Goal: Task Accomplishment & Management: Use online tool/utility

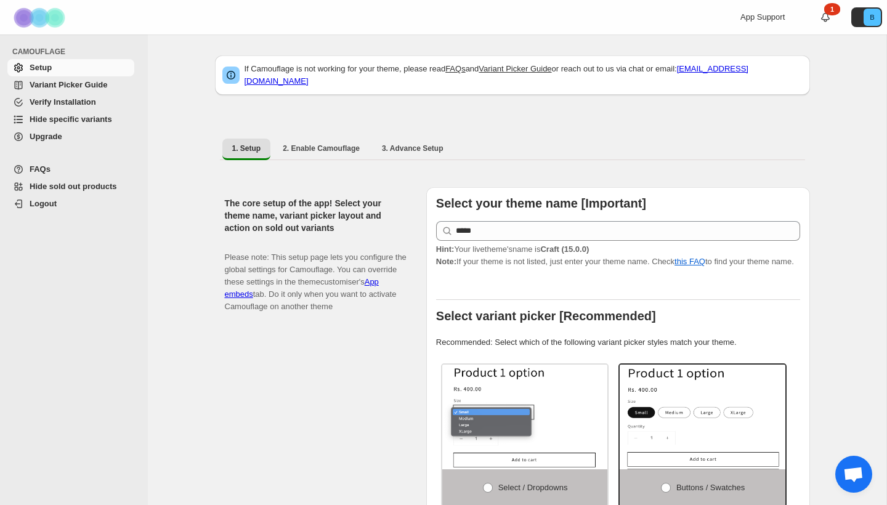
click at [66, 125] on span "Hide specific variants" at bounding box center [81, 119] width 102 height 12
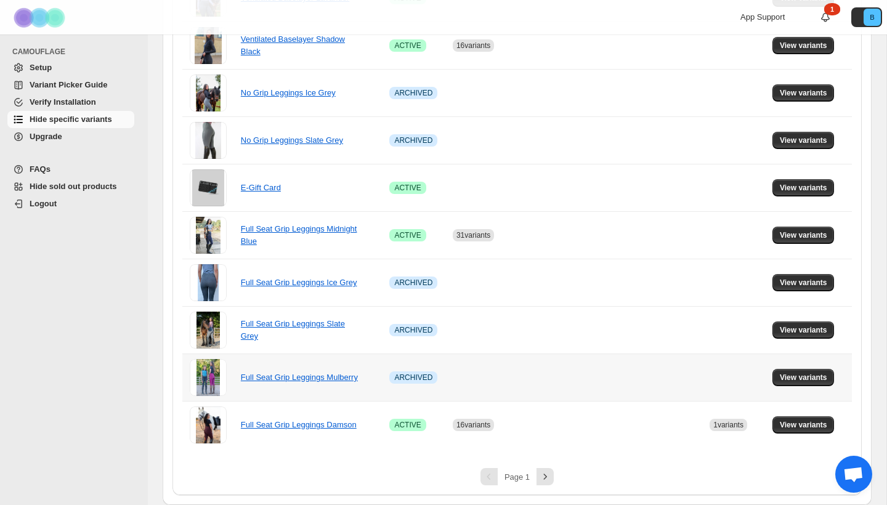
scroll to position [760, 0]
click at [548, 479] on icon "Next" at bounding box center [545, 477] width 12 height 12
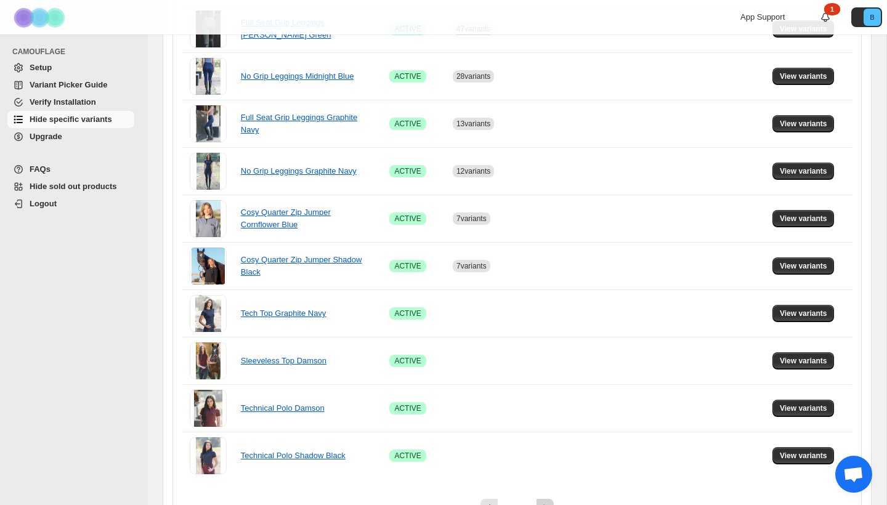
scroll to position [728, 0]
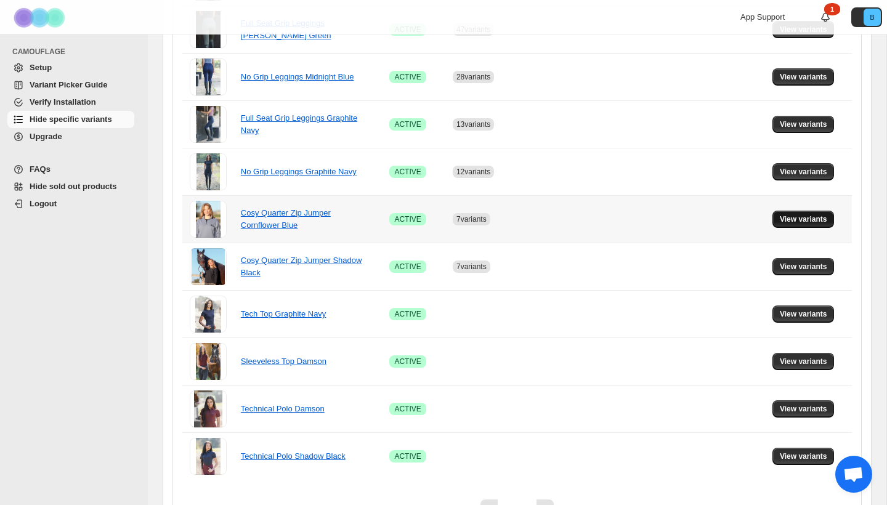
click at [799, 221] on span "View variants" at bounding box center [803, 219] width 47 height 10
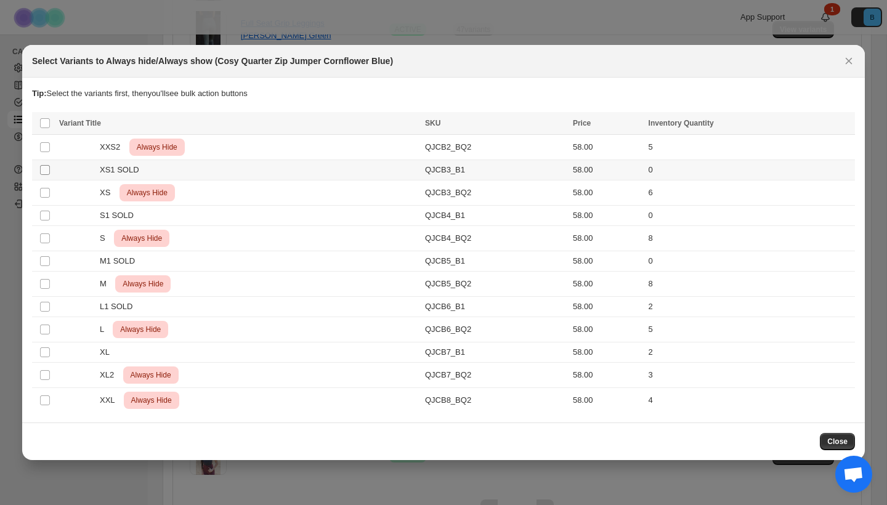
scroll to position [0, 0]
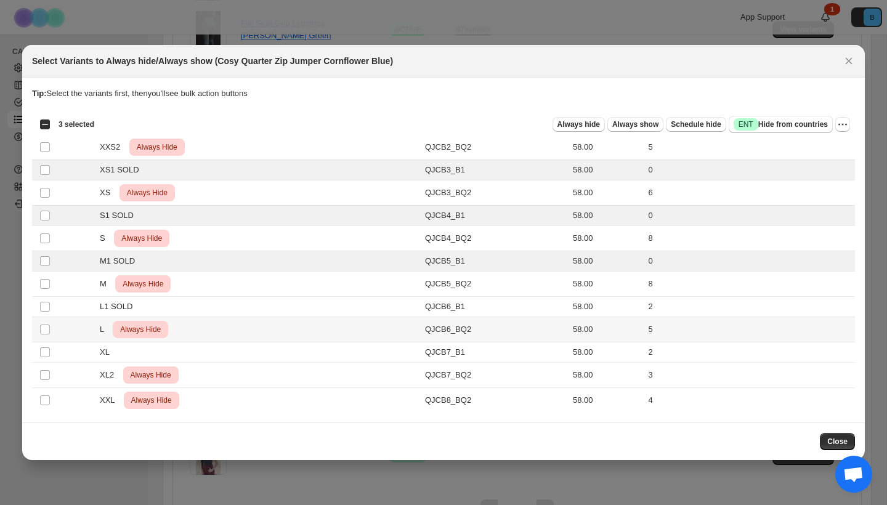
click at [43, 318] on td "Select product variant" at bounding box center [43, 329] width 23 height 25
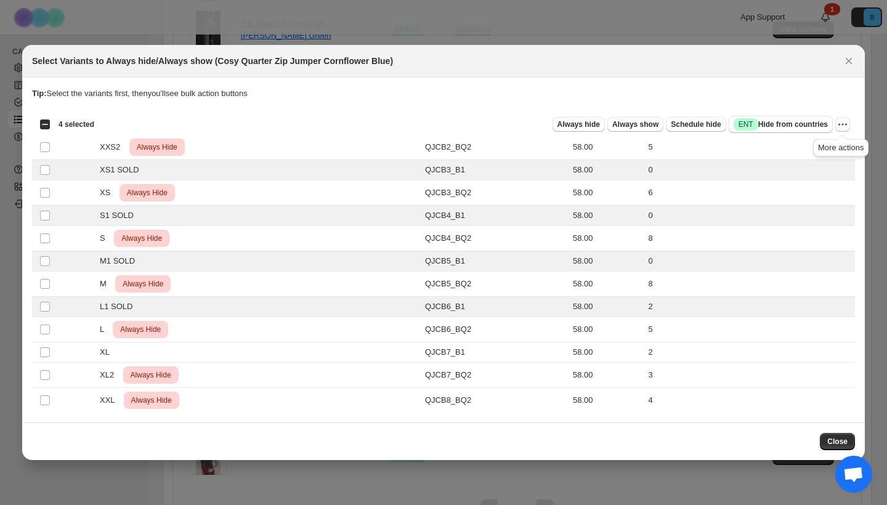
click at [845, 123] on icon "More actions" at bounding box center [843, 124] width 12 height 12
click at [613, 102] on div "Tip: Select the variants first, then you'll see bulk action buttons" at bounding box center [443, 100] width 823 height 25
click at [574, 124] on span "Always hide" at bounding box center [579, 125] width 43 height 10
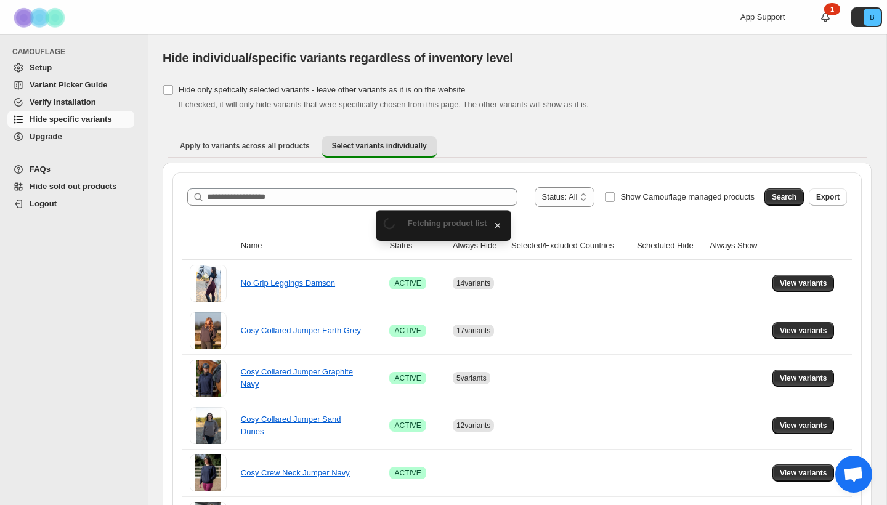
scroll to position [625, 0]
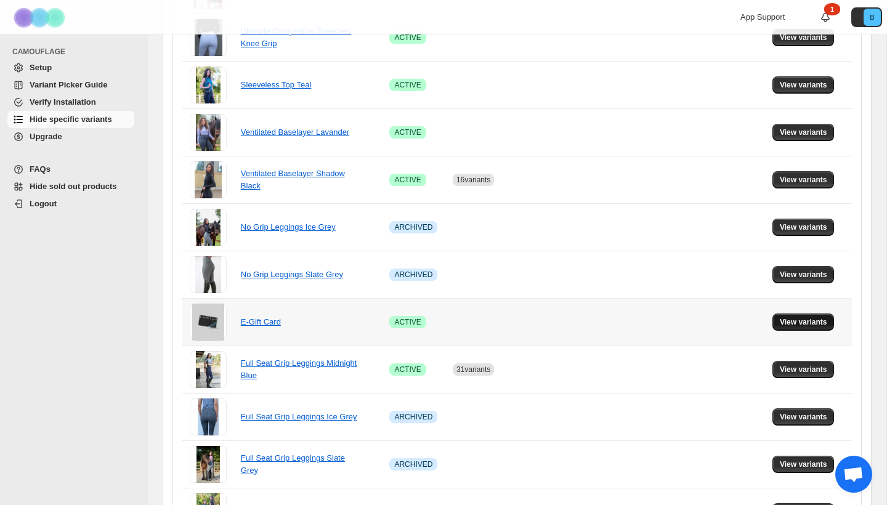
click at [804, 317] on span "View variants" at bounding box center [803, 322] width 47 height 10
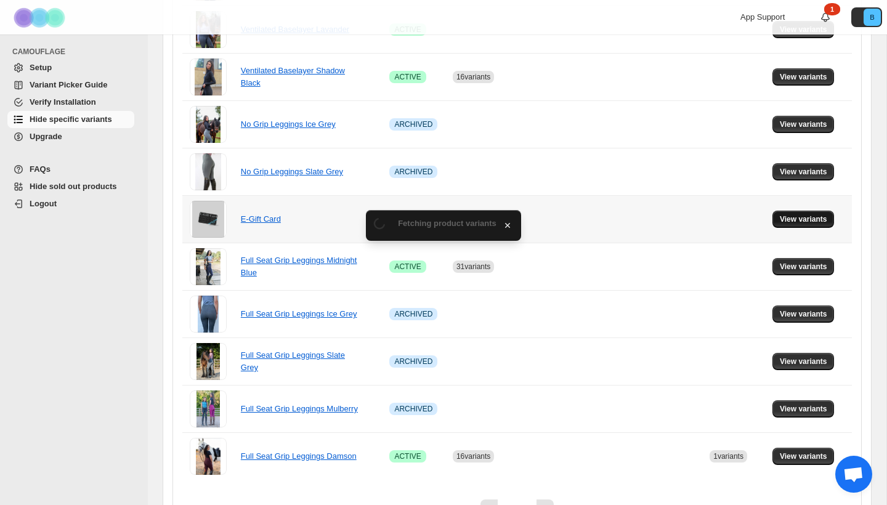
scroll to position [0, 0]
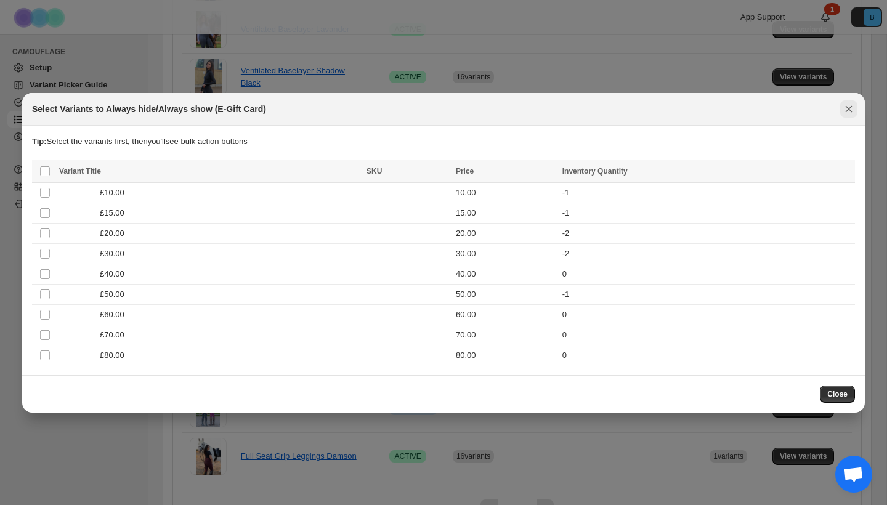
click at [847, 110] on icon "Close" at bounding box center [849, 109] width 12 height 12
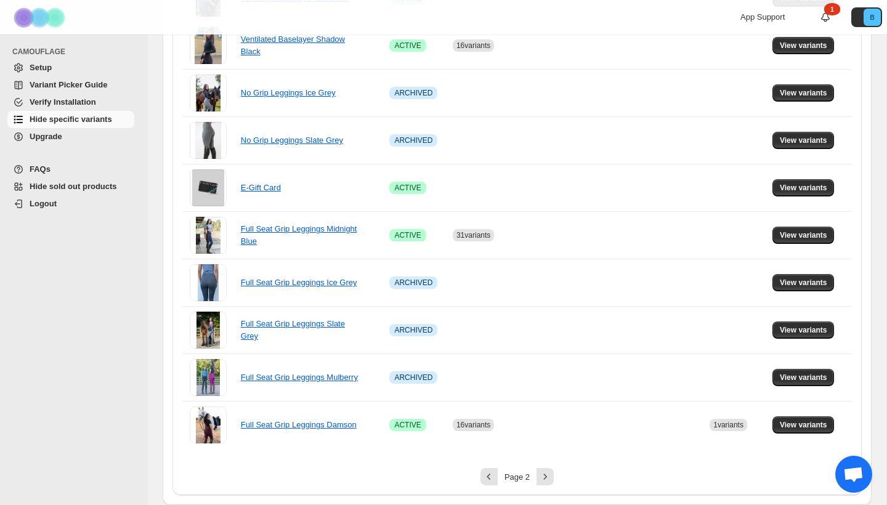
scroll to position [760, 0]
click at [543, 479] on icon "Next" at bounding box center [545, 477] width 12 height 12
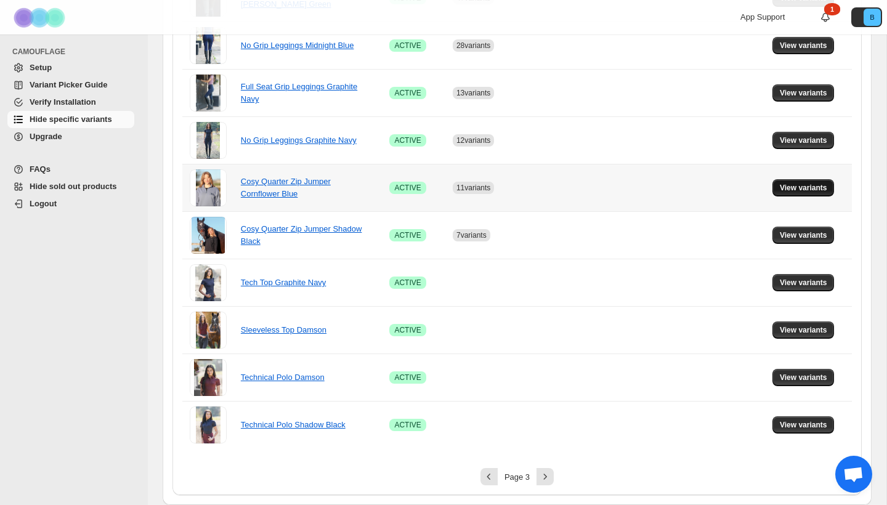
click at [799, 188] on span "View variants" at bounding box center [803, 188] width 47 height 10
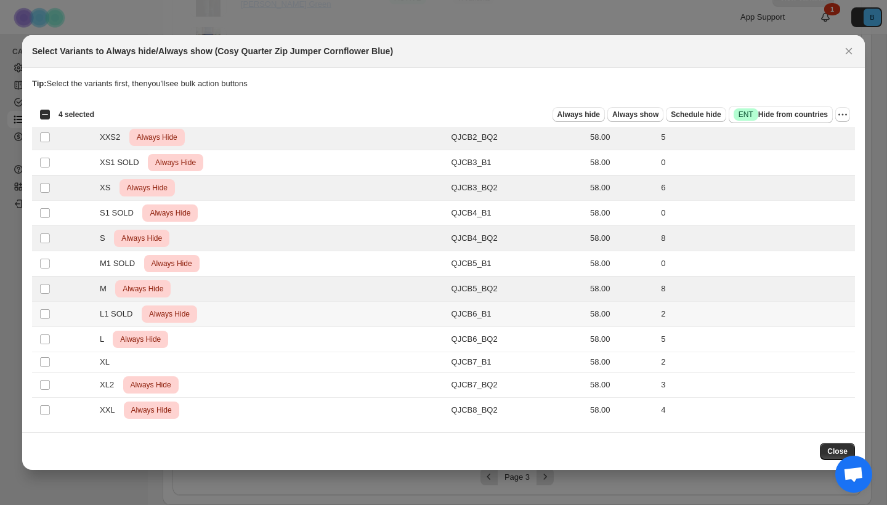
scroll to position [0, 0]
click at [50, 335] on span ":r1n:" at bounding box center [44, 339] width 11 height 11
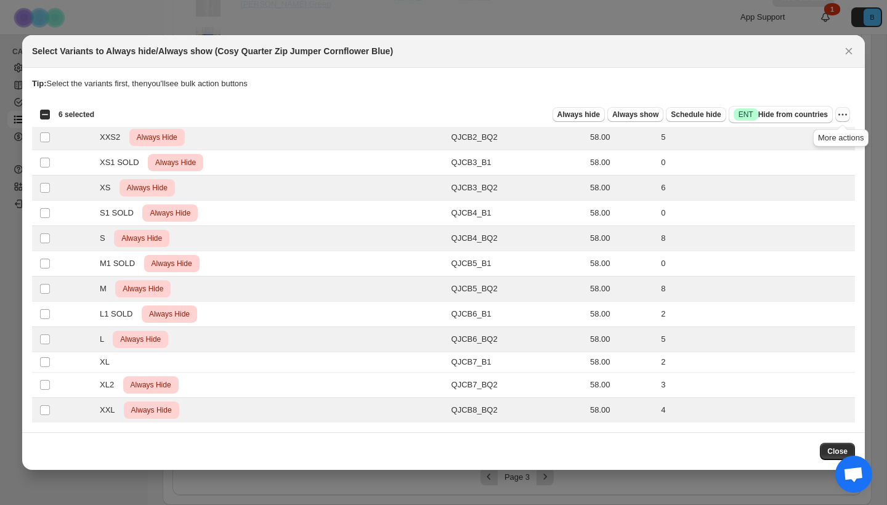
click at [843, 115] on icon "More actions" at bounding box center [843, 115] width 2 height 2
click at [775, 133] on span "Undo always hide" at bounding box center [798, 139] width 89 height 12
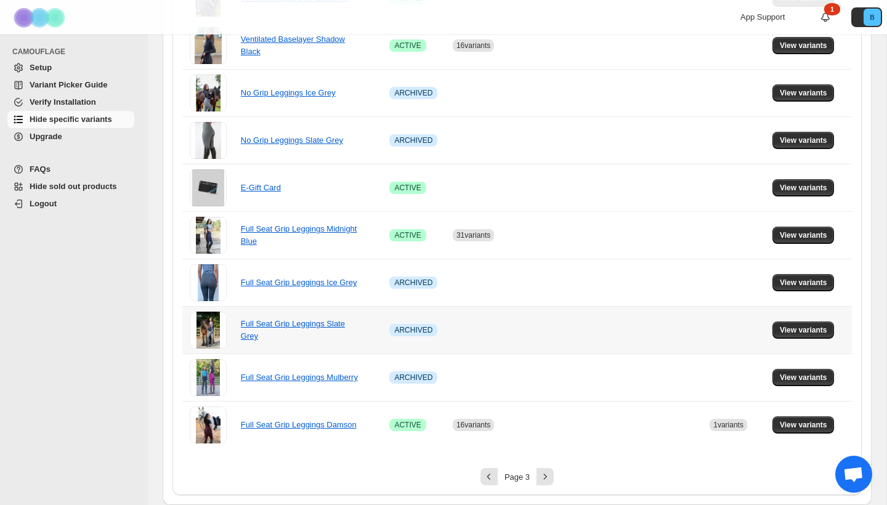
scroll to position [760, 0]
click at [547, 476] on icon "Next" at bounding box center [545, 477] width 12 height 12
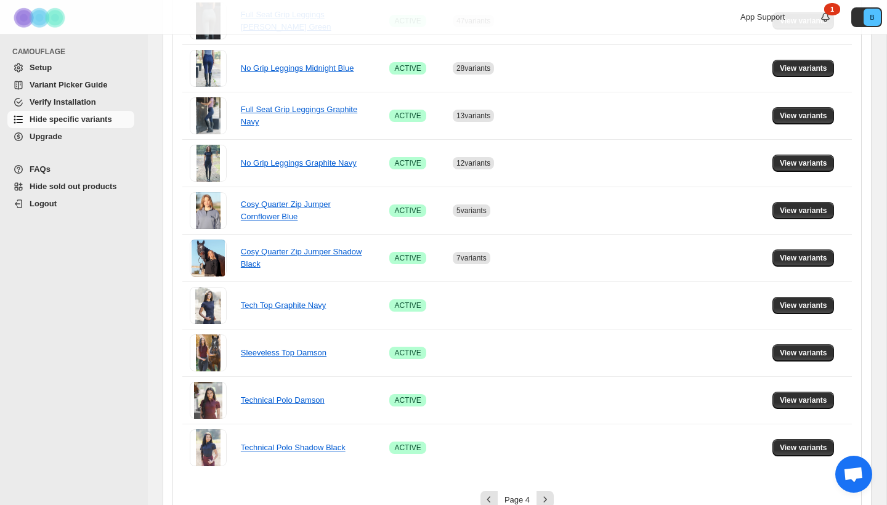
scroll to position [740, 0]
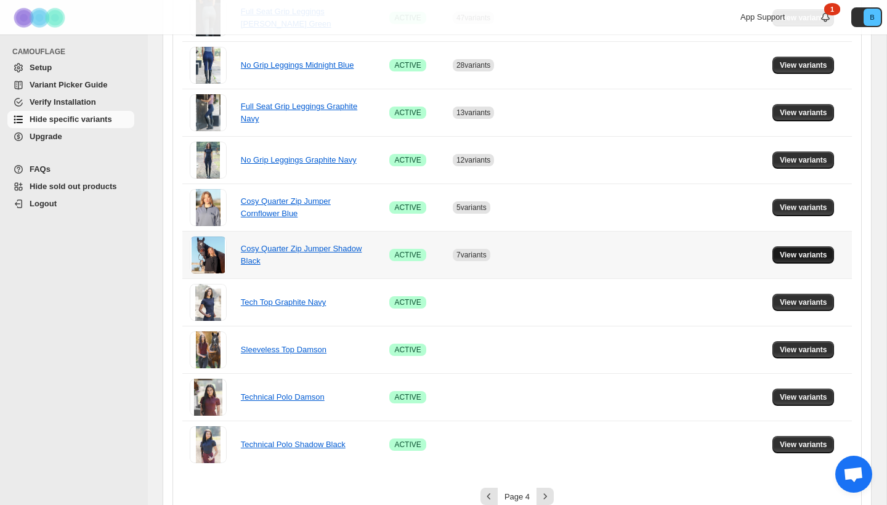
click at [803, 250] on button "View variants" at bounding box center [804, 254] width 62 height 17
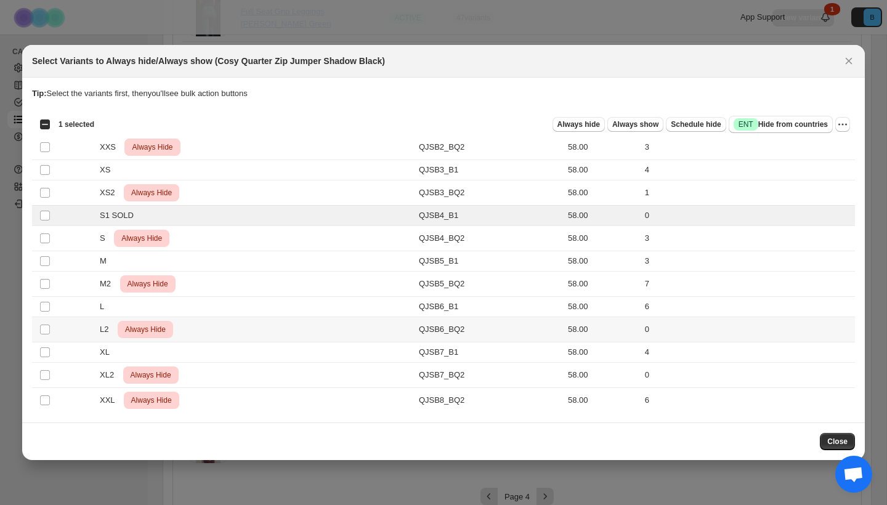
scroll to position [0, 0]
click at [564, 120] on span "Always hide" at bounding box center [579, 125] width 43 height 10
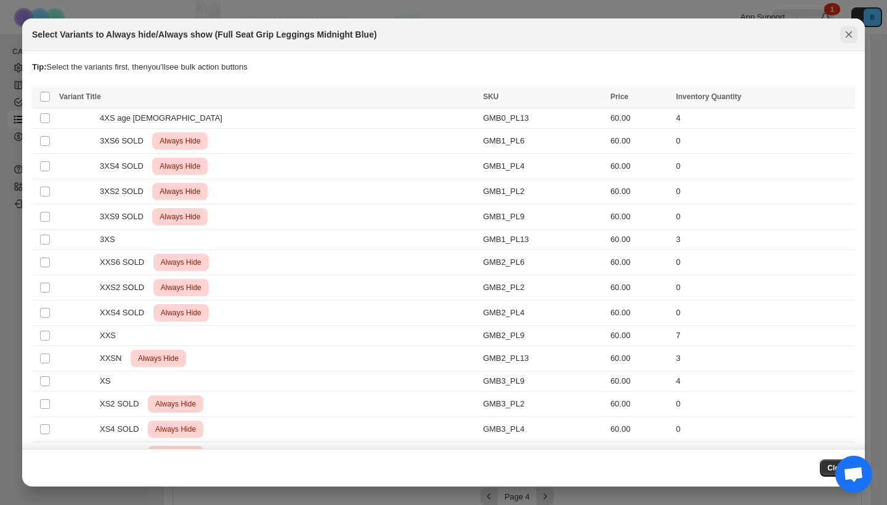
click at [850, 31] on icon "Close" at bounding box center [849, 34] width 12 height 12
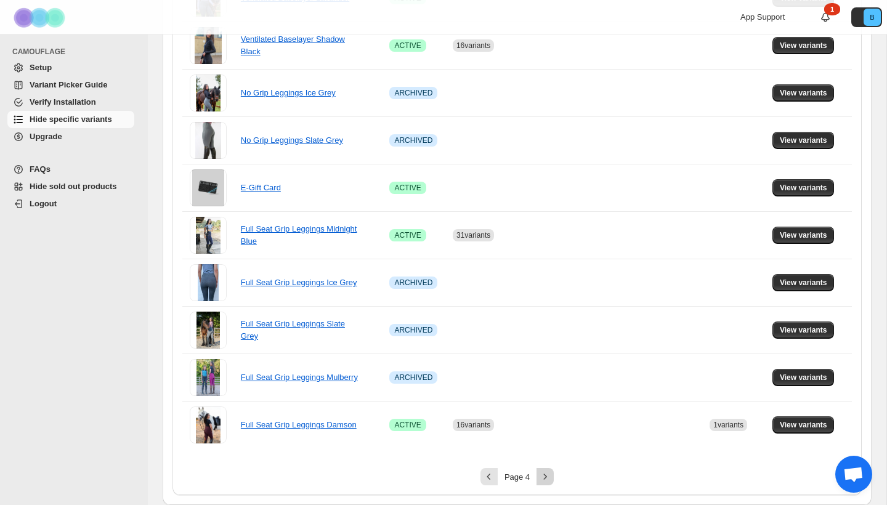
scroll to position [760, 0]
click at [548, 476] on icon "Next" at bounding box center [545, 477] width 12 height 12
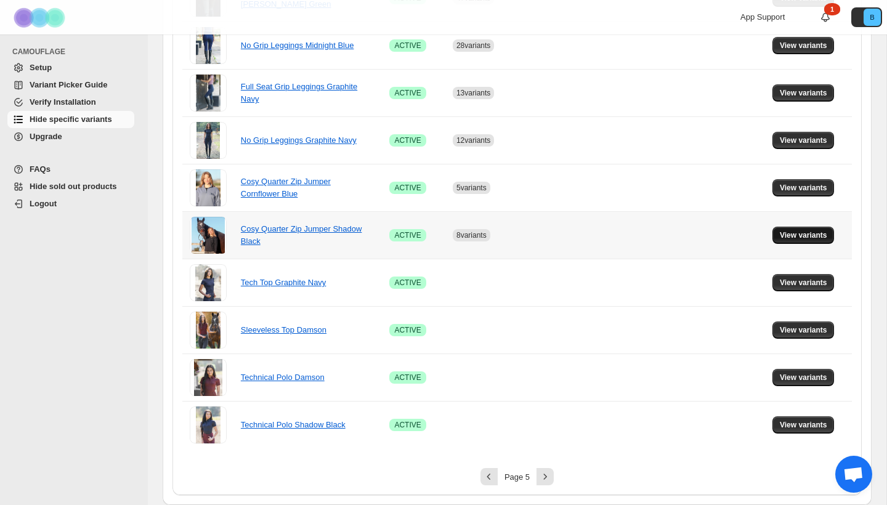
click at [792, 235] on span "View variants" at bounding box center [803, 235] width 47 height 10
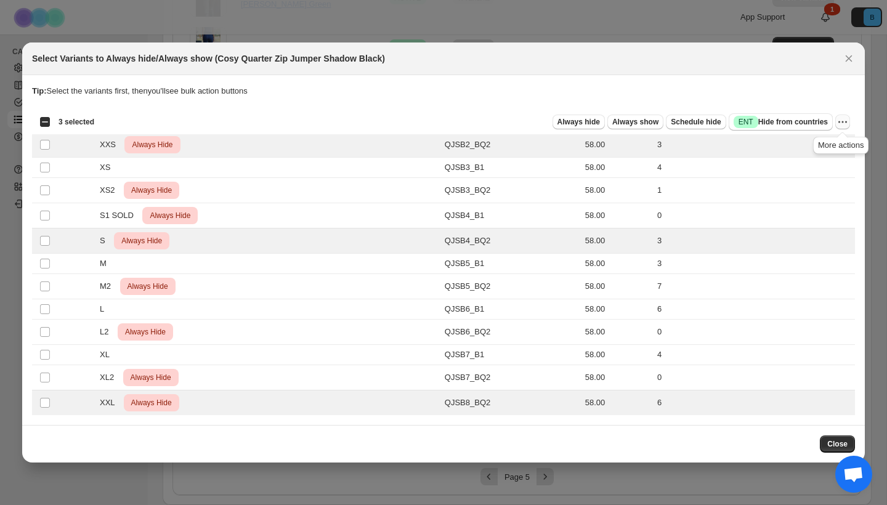
click at [844, 119] on icon "More actions" at bounding box center [843, 122] width 12 height 12
click at [808, 139] on button "Undo always hide" at bounding box center [798, 146] width 97 height 20
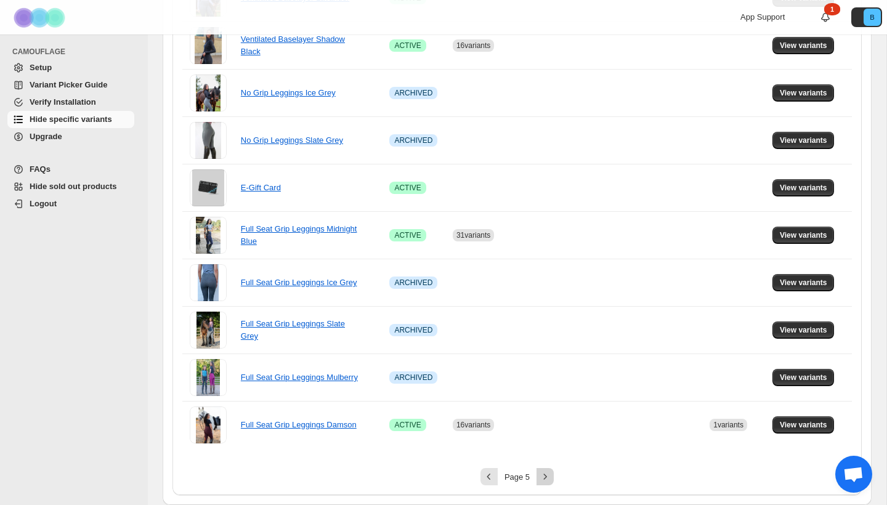
click at [545, 478] on icon "Next" at bounding box center [545, 477] width 12 height 12
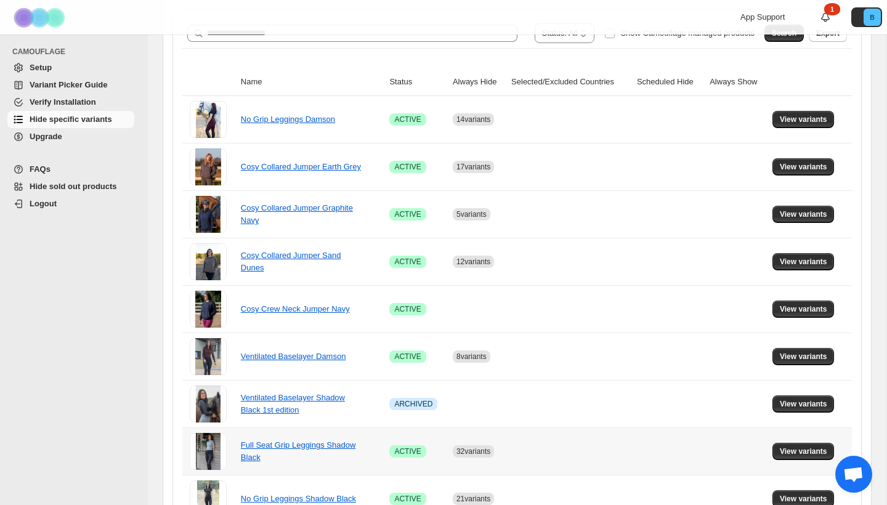
scroll to position [153, 0]
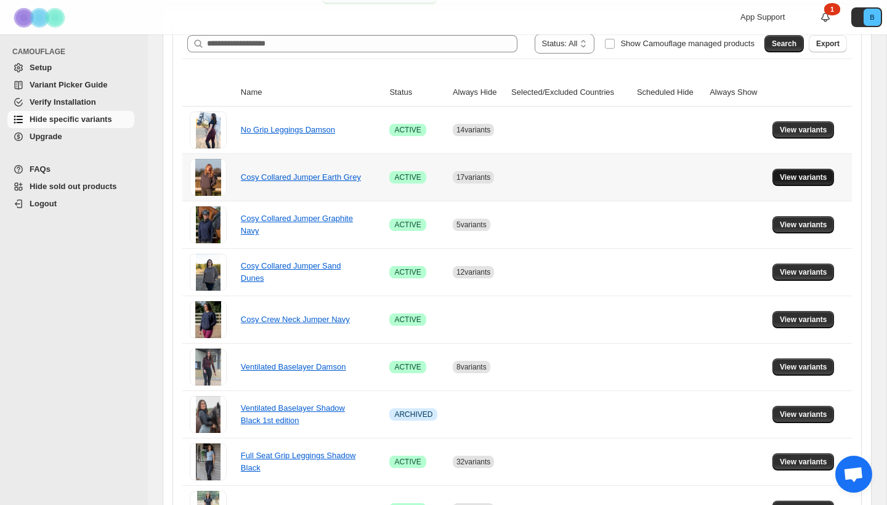
click at [809, 185] on button "View variants" at bounding box center [804, 177] width 62 height 17
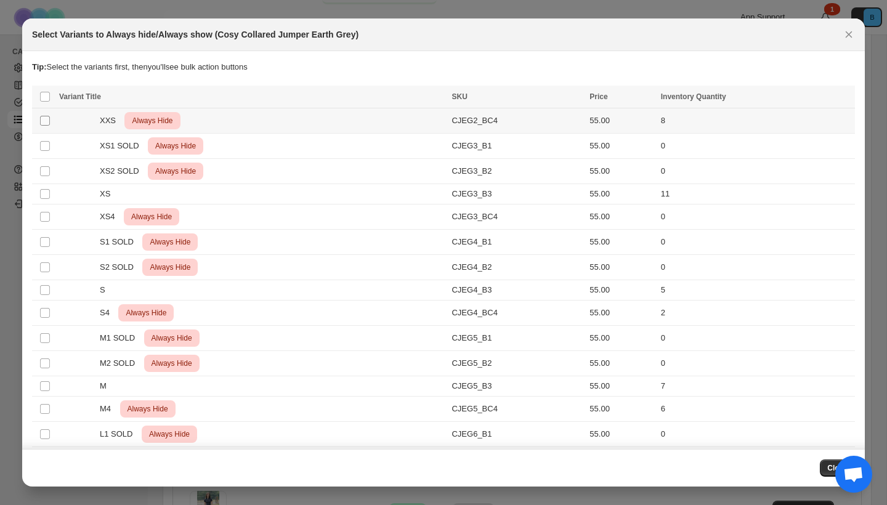
click at [50, 118] on span ":r63:" at bounding box center [44, 120] width 11 height 11
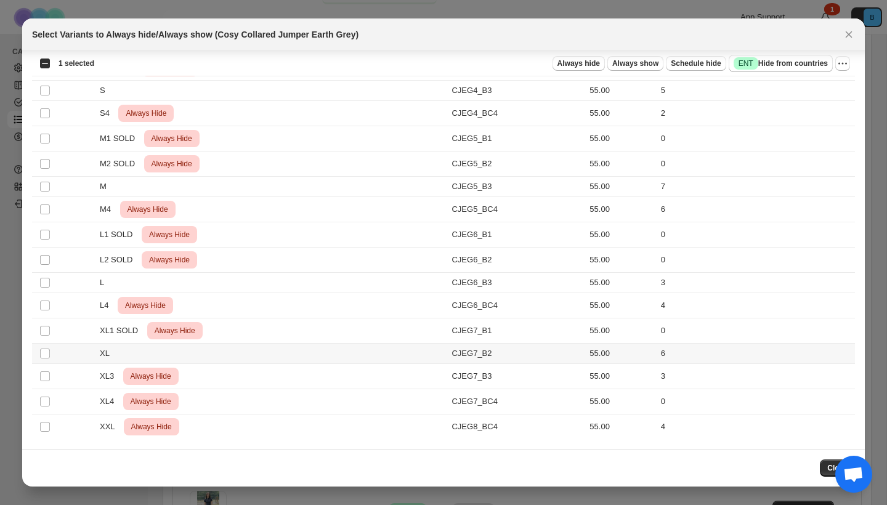
scroll to position [200, 0]
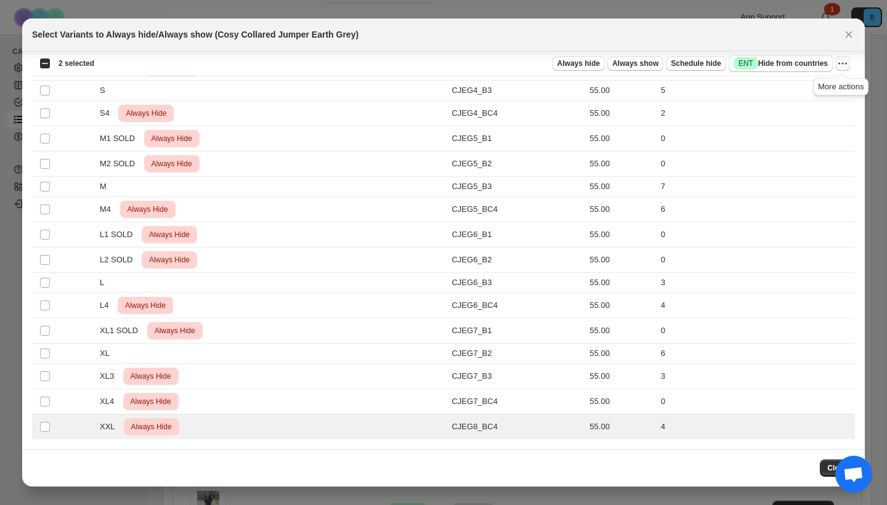
click at [845, 63] on icon "More actions" at bounding box center [843, 63] width 12 height 12
click at [779, 80] on button "Undo always hide" at bounding box center [798, 88] width 97 height 20
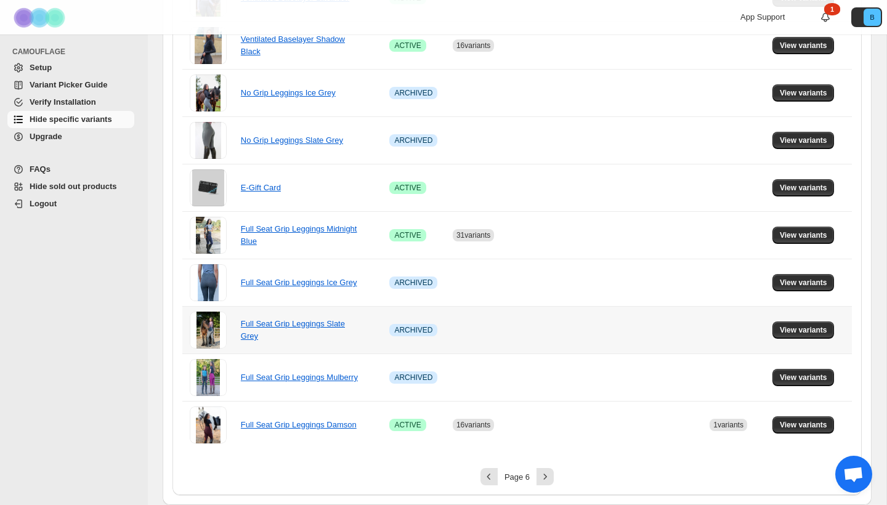
scroll to position [760, 0]
click at [545, 479] on icon "Next" at bounding box center [545, 477] width 3 height 6
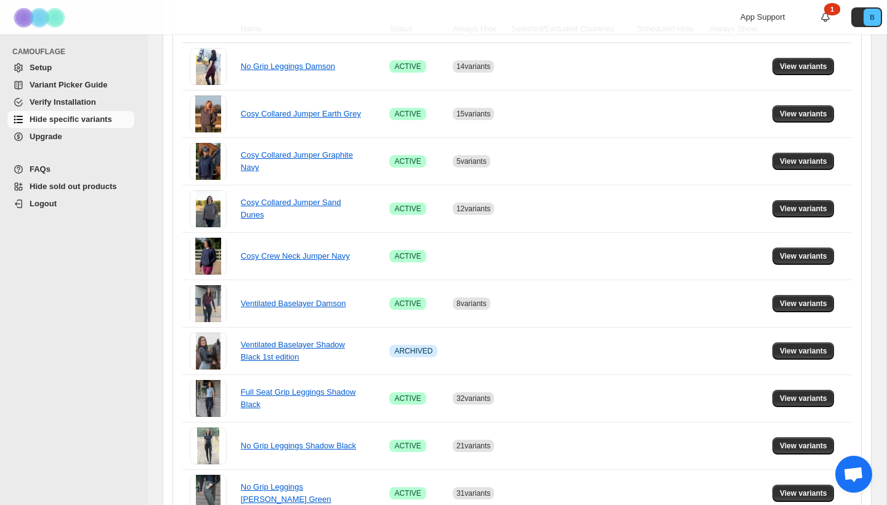
scroll to position [203, 0]
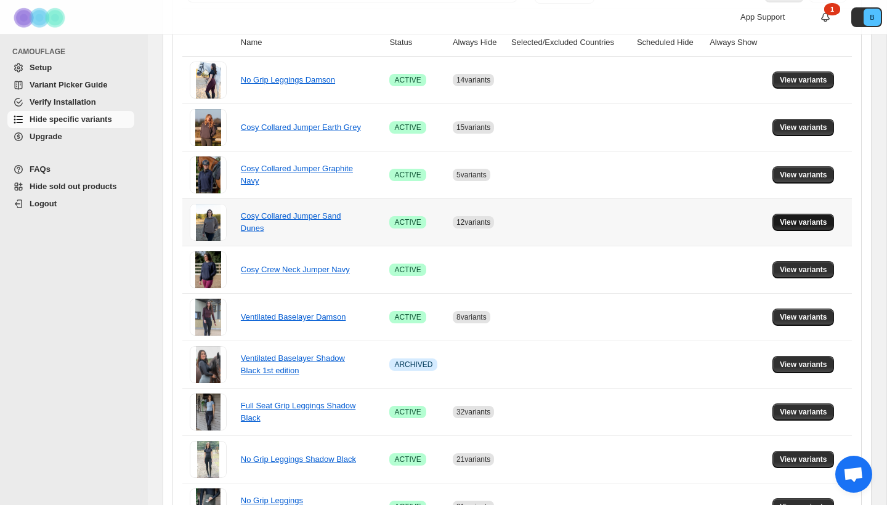
click at [792, 224] on span "View variants" at bounding box center [803, 223] width 47 height 10
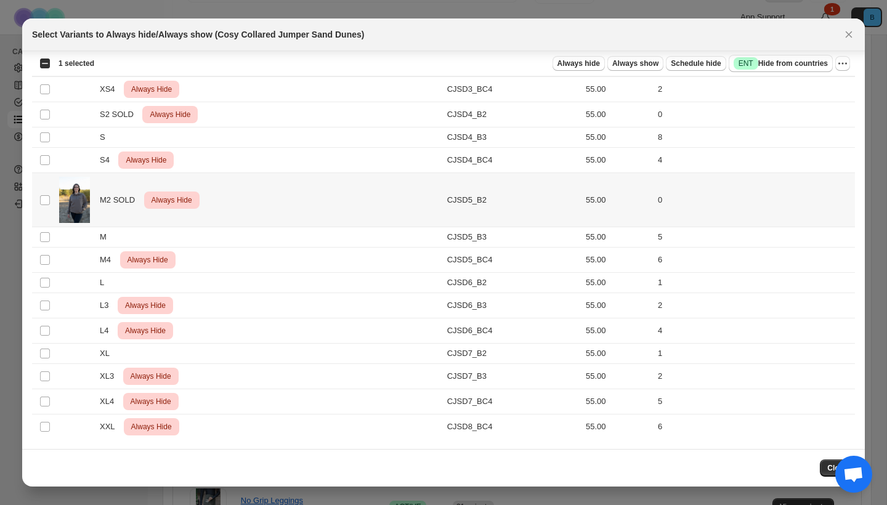
scroll to position [102, 0]
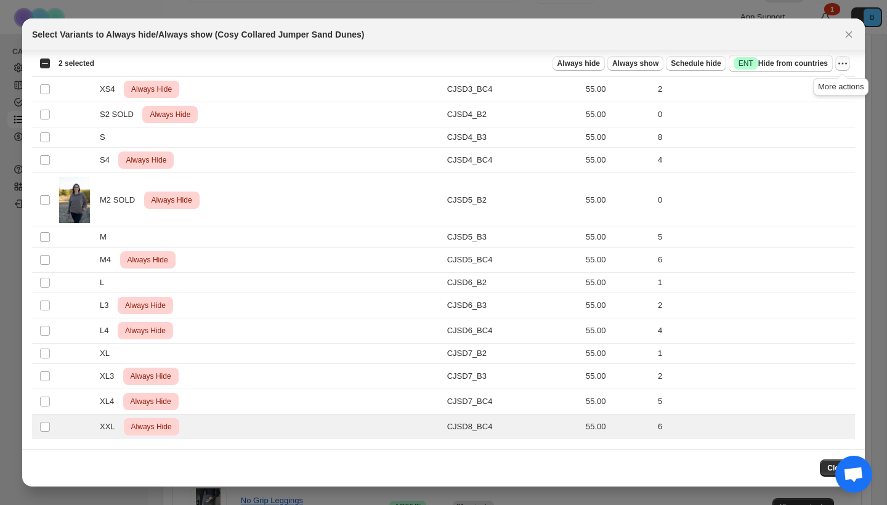
click at [844, 65] on icon "More actions" at bounding box center [843, 63] width 12 height 12
click at [775, 85] on span "Undo always hide" at bounding box center [785, 87] width 63 height 9
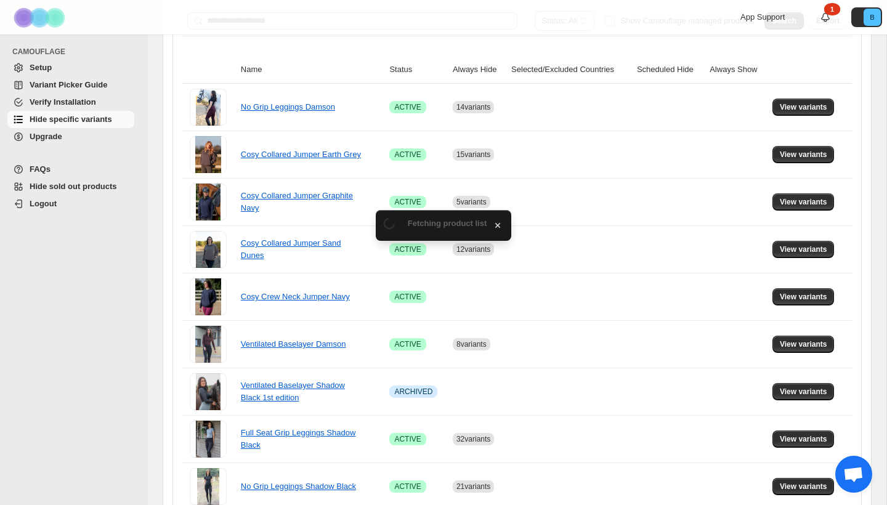
scroll to position [203, 0]
